Goal: Task Accomplishment & Management: Manage account settings

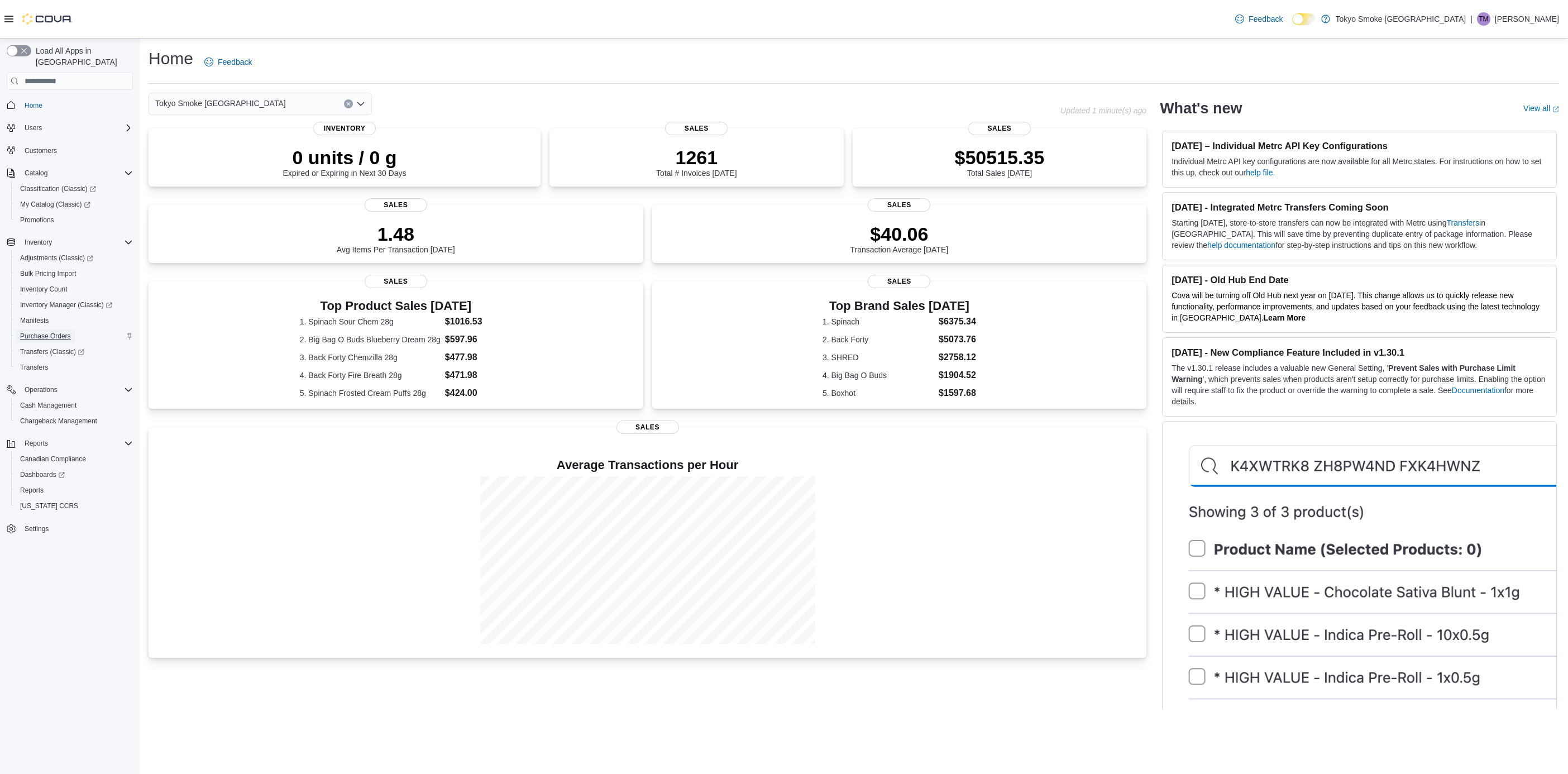
click at [64, 332] on span "Purchase Orders" at bounding box center [45, 336] width 51 height 9
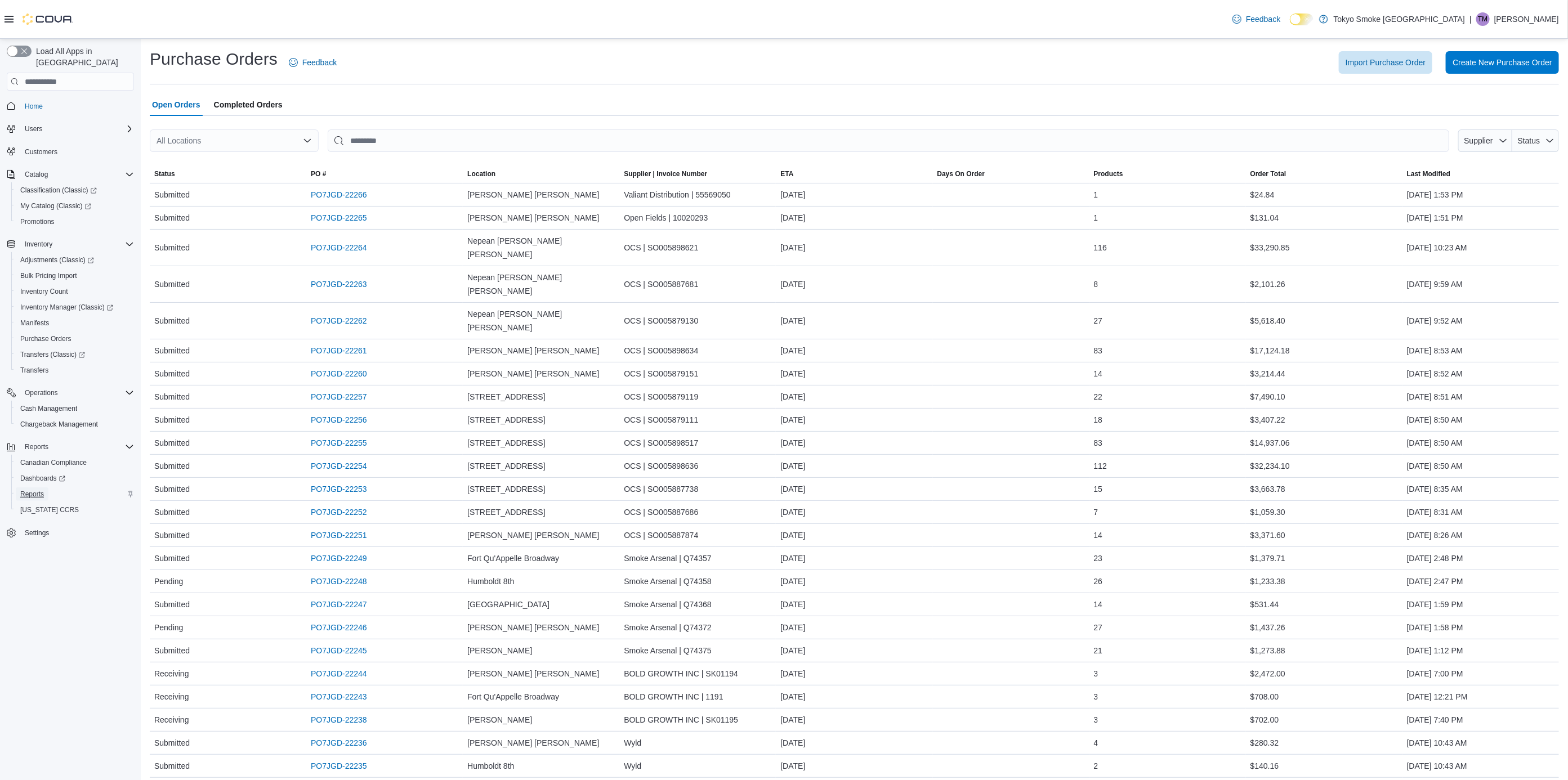
click at [32, 487] on span "Reports" at bounding box center [32, 494] width 23 height 13
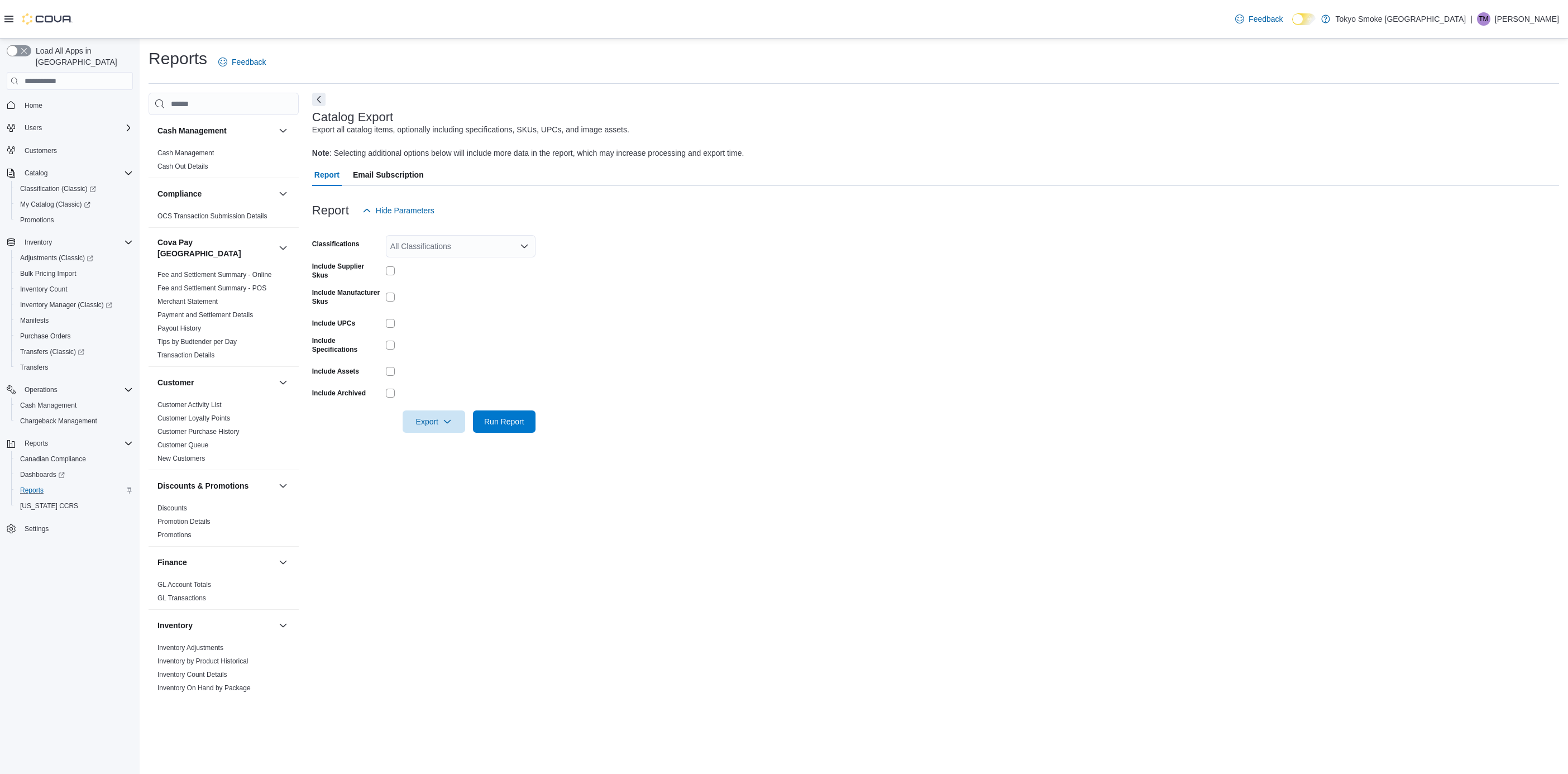
click at [412, 251] on div "All Classifications" at bounding box center [461, 246] width 150 height 22
click at [412, 284] on span "Cannabis" at bounding box center [426, 282] width 33 height 11
click at [449, 428] on span "Export" at bounding box center [434, 421] width 49 height 22
click at [458, 418] on span "Export" at bounding box center [434, 421] width 49 height 22
click at [471, 453] on div "Catalog Export Export all catalog items, optionally including specifications, S…" at bounding box center [935, 394] width 1247 height 603
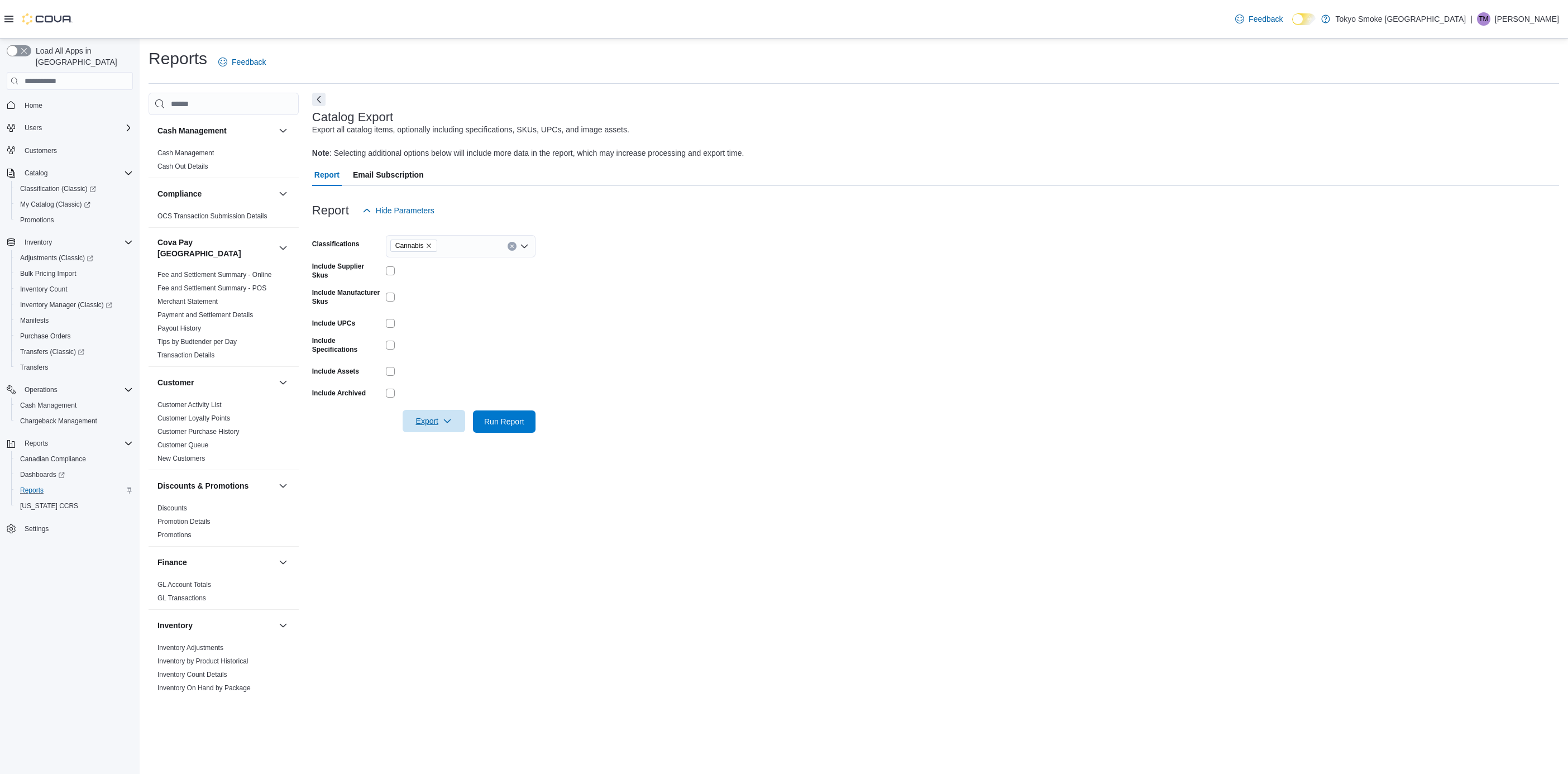
click at [439, 432] on span "Export" at bounding box center [434, 421] width 49 height 22
click at [446, 447] on span "Export to Excel" at bounding box center [436, 445] width 50 height 9
click at [56, 332] on span "Purchase Orders" at bounding box center [45, 336] width 51 height 9
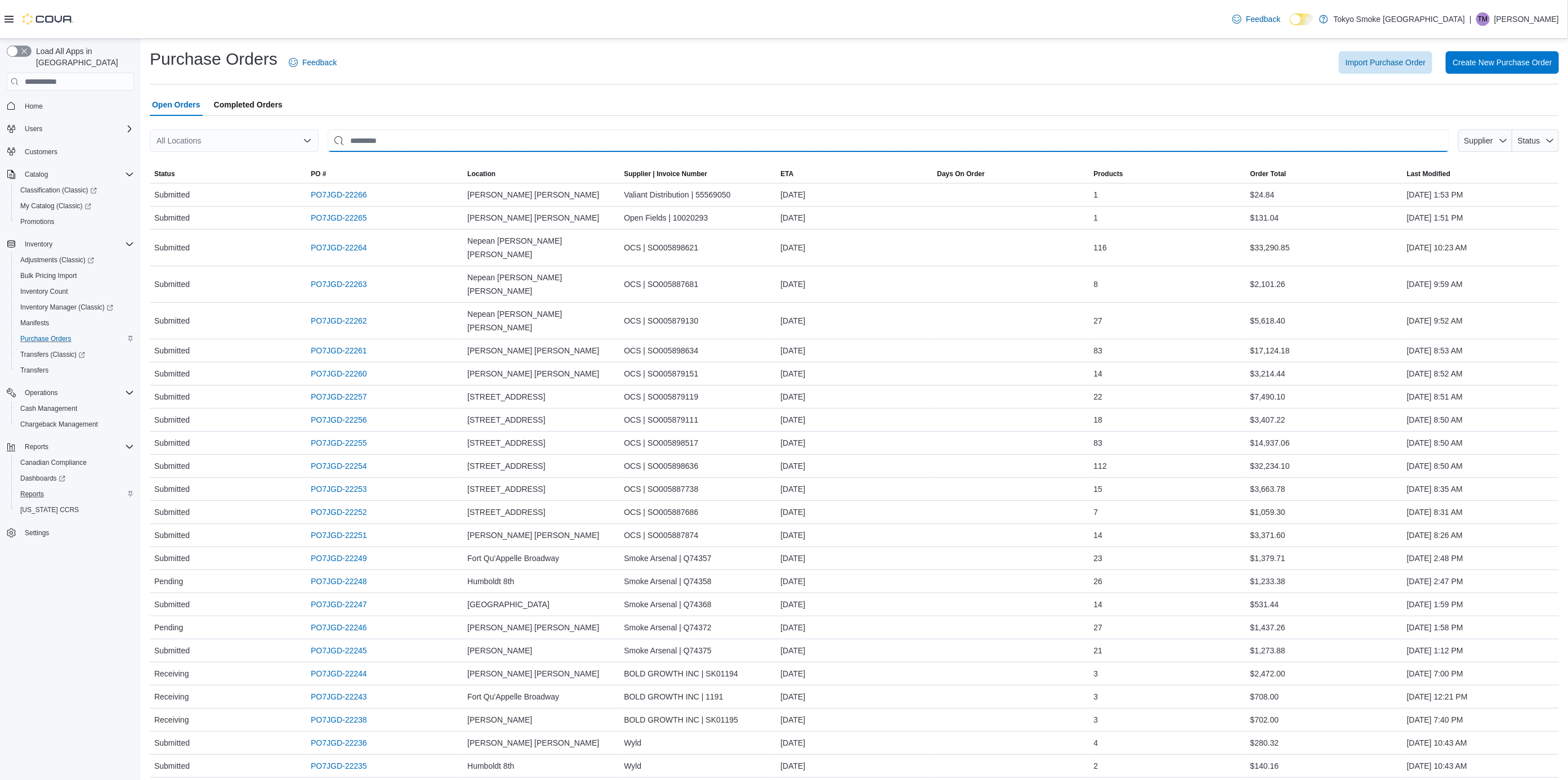
click at [394, 138] on input "This is a search bar. After typing your query, hit enter to filter the results …" at bounding box center [888, 140] width 1122 height 22
type input "*********"
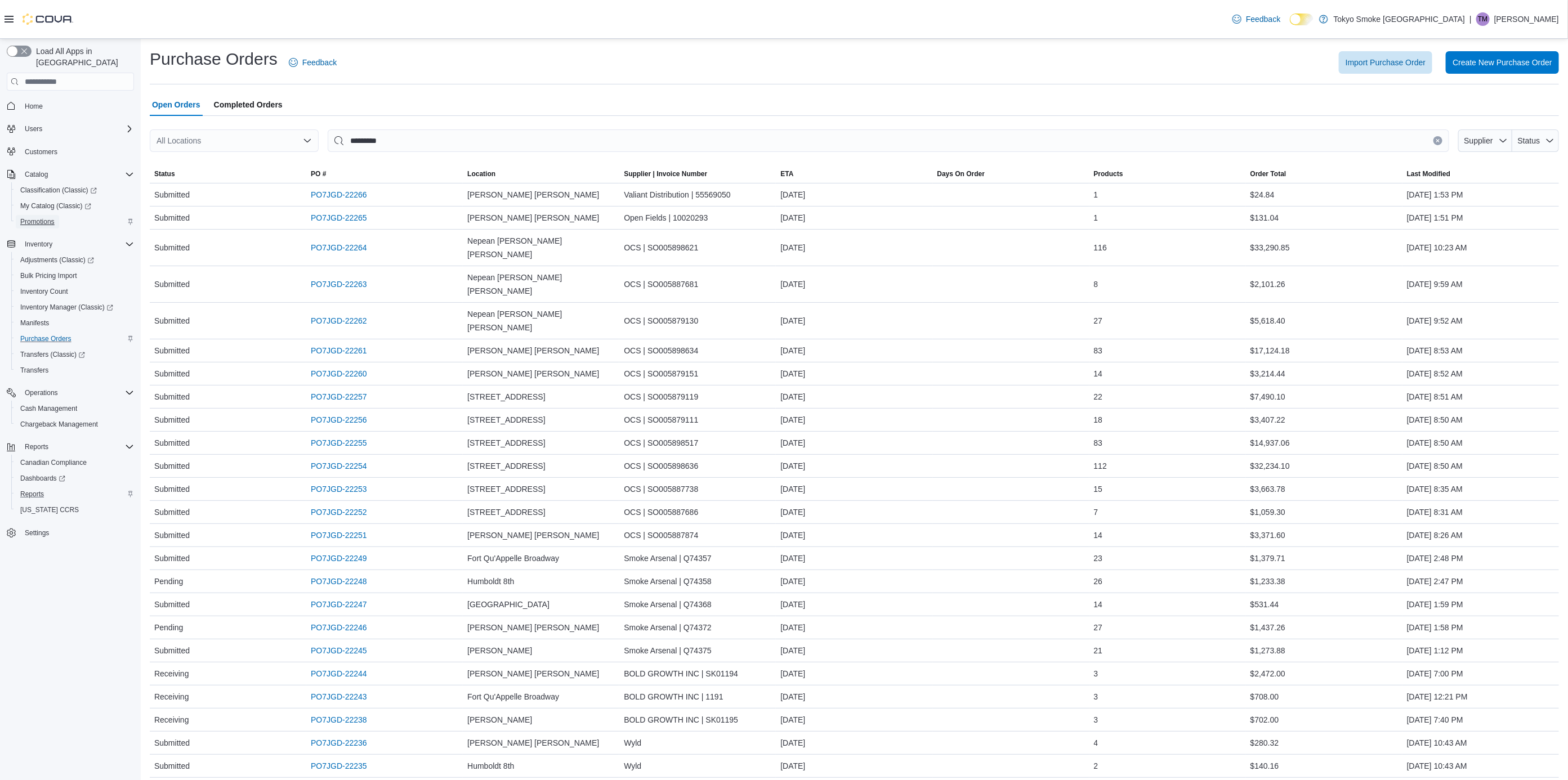
click at [44, 217] on span "Promotions" at bounding box center [37, 221] width 34 height 9
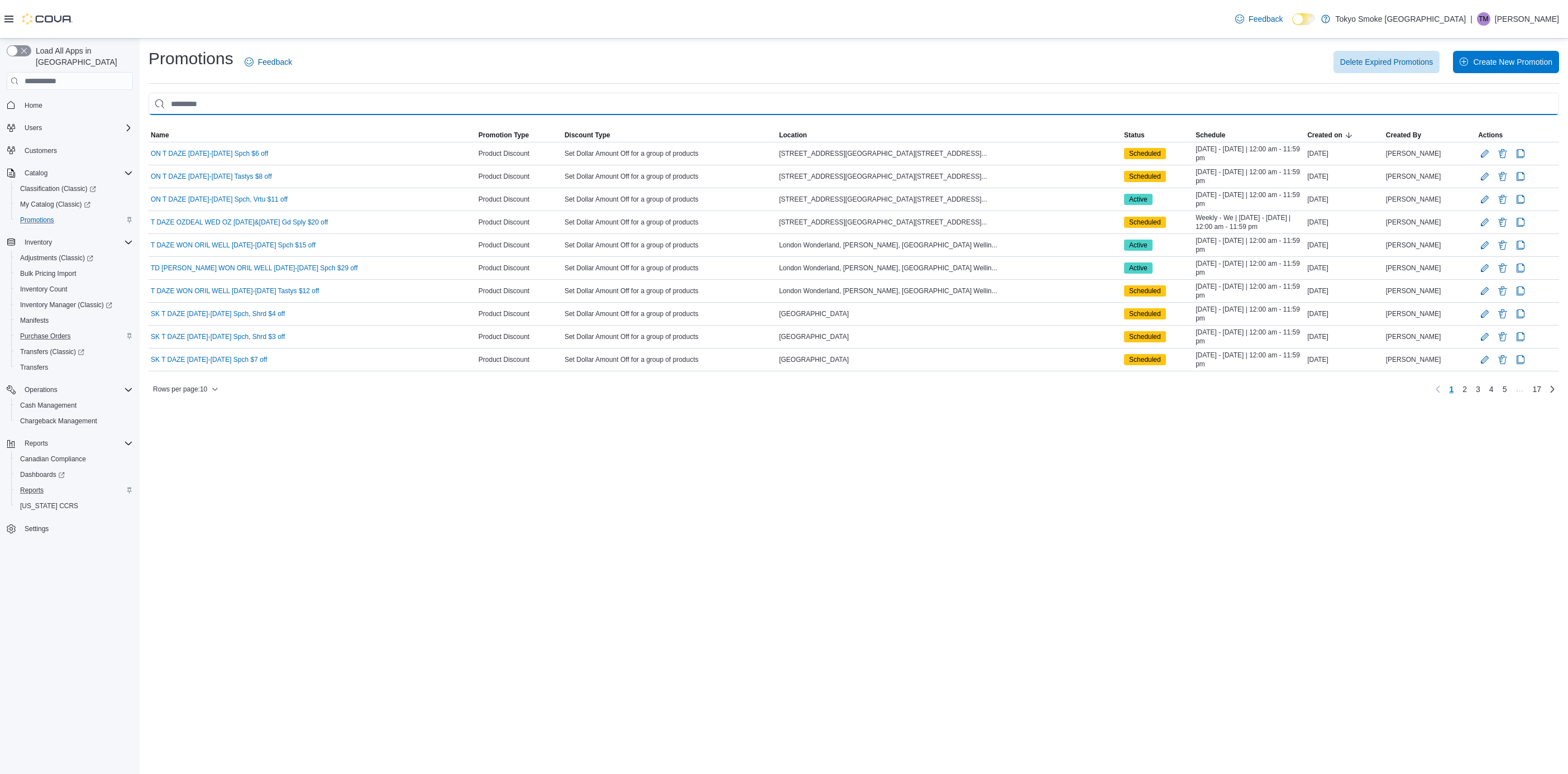
click at [237, 94] on input "This is a search bar. As you type, the results lower in the page will automatic…" at bounding box center [854, 103] width 1410 height 22
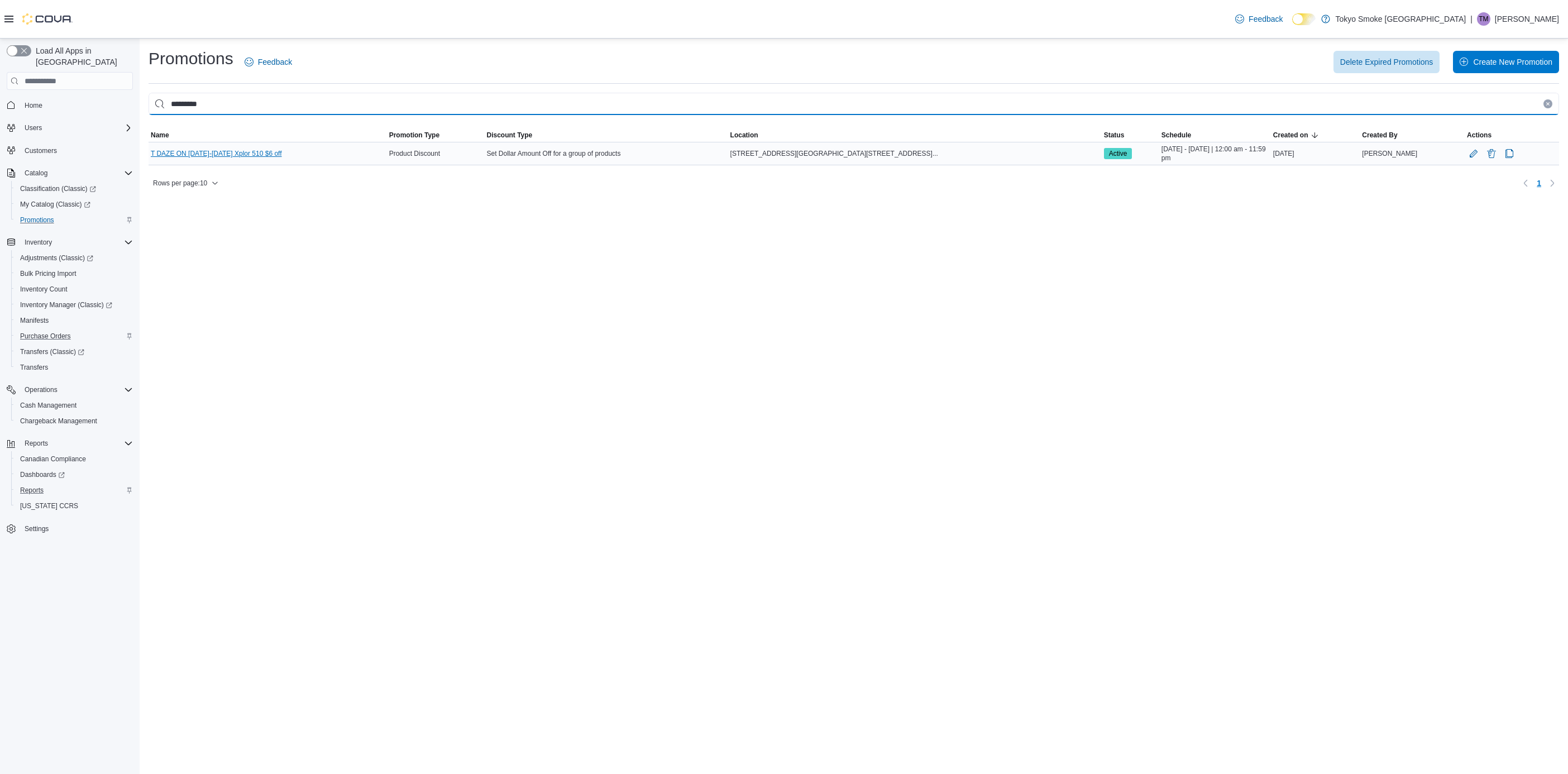
type input "*********"
click at [211, 151] on link "T DAZE ON [DATE]-[DATE] Xplor 510 $6 off" at bounding box center [216, 154] width 131 height 9
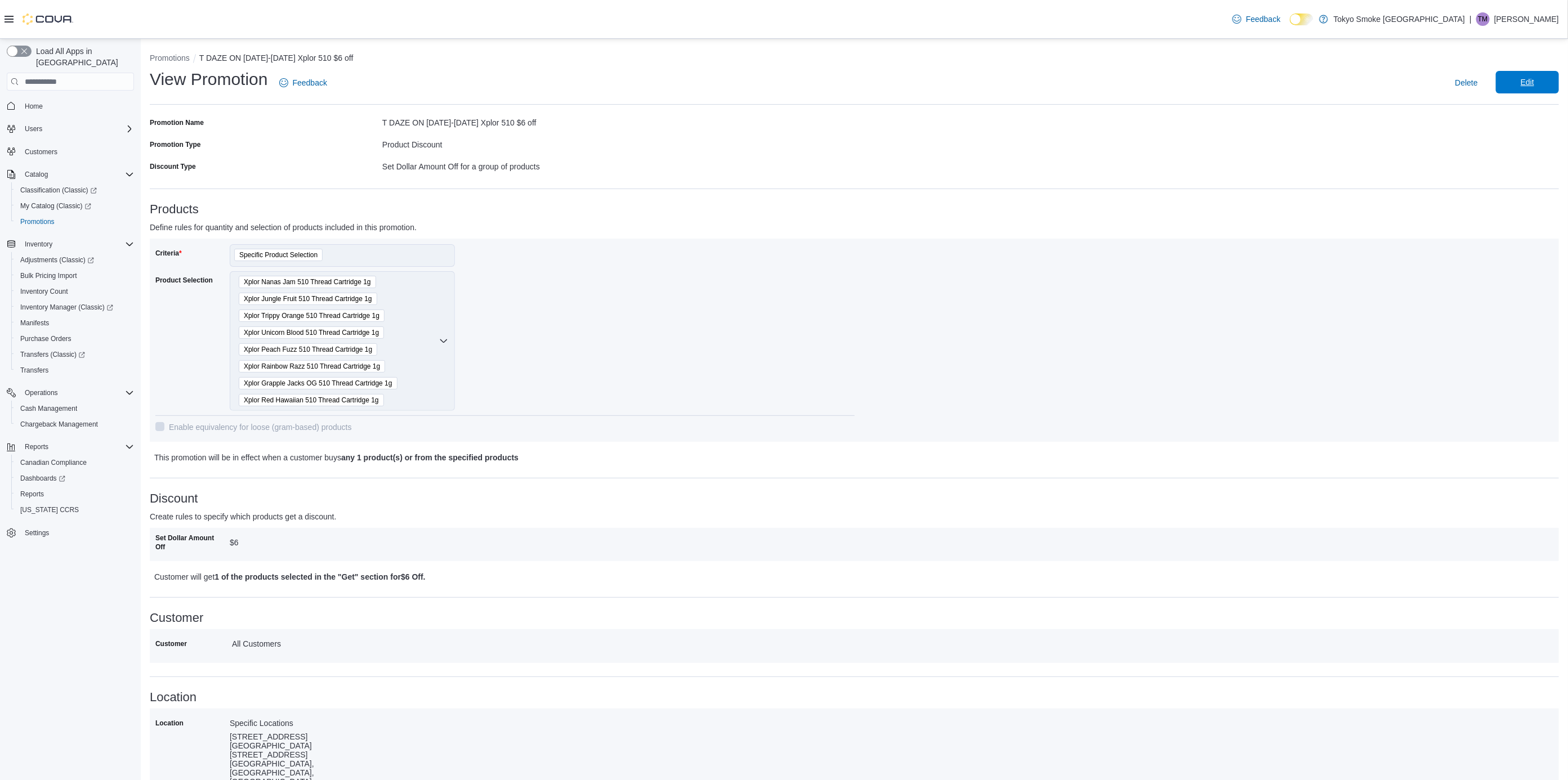
click at [1534, 81] on span "Edit" at bounding box center [1527, 83] width 13 height 11
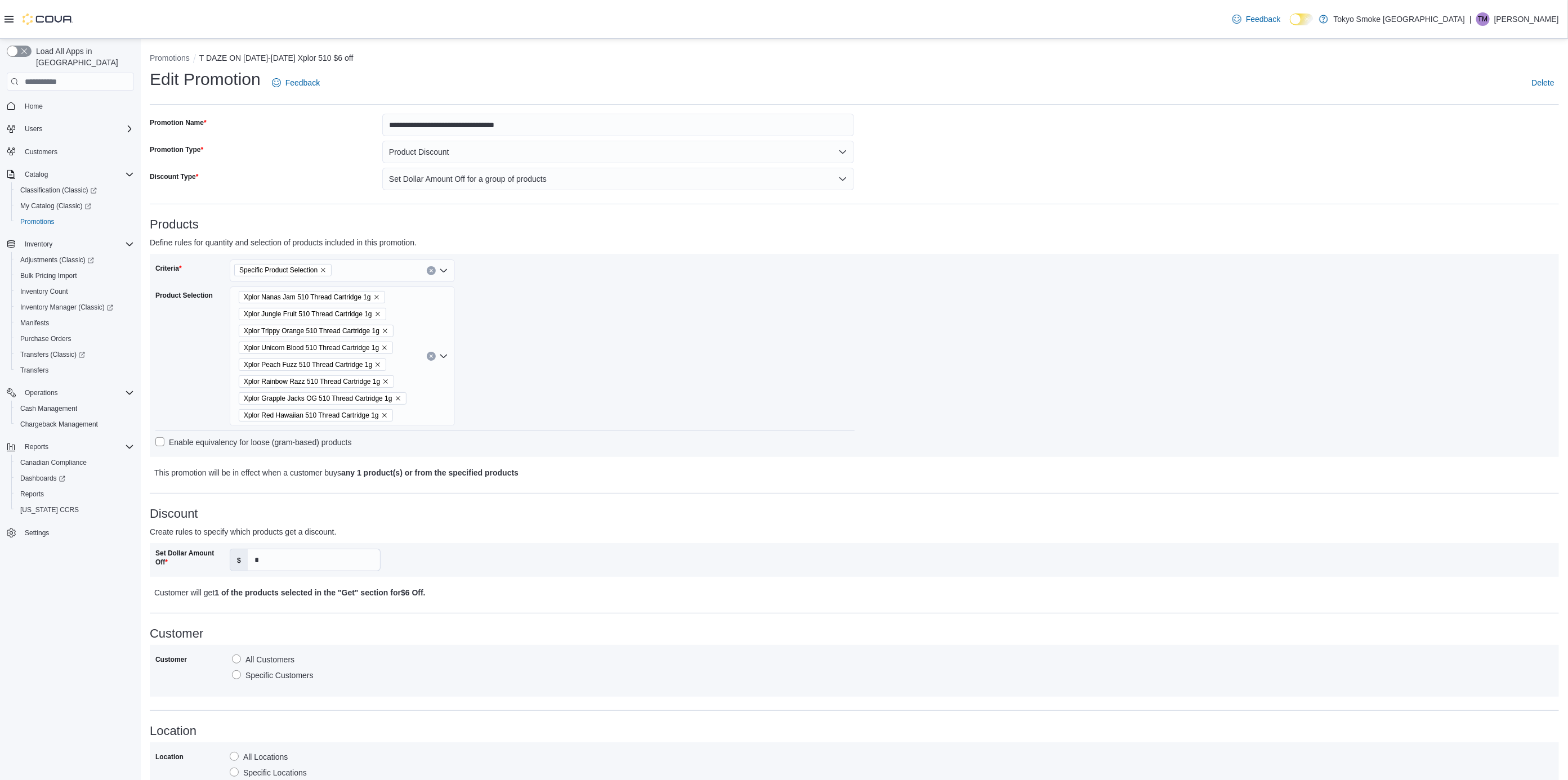
click at [402, 298] on div "Xplor Nanas Jam 510 Thread Cartridge 1g Xplor Jungle Fruit 510 Thread Cartridge…" at bounding box center [342, 356] width 225 height 140
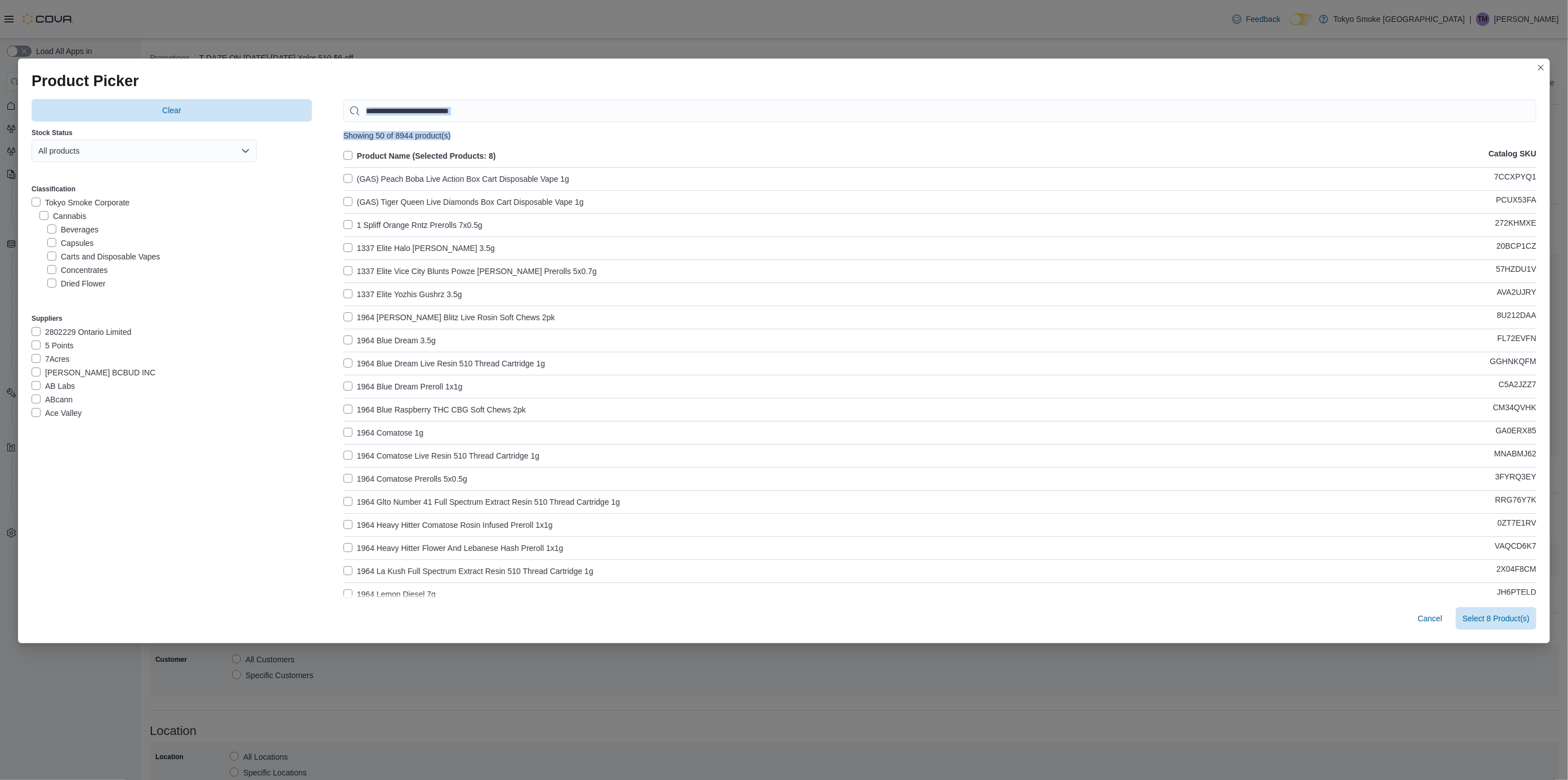
click at [481, 125] on div "Showing 50 of 8944 product(s) Product Name (Selected Products: 8) Catalog SKU (…" at bounding box center [940, 713] width 1193 height 1227
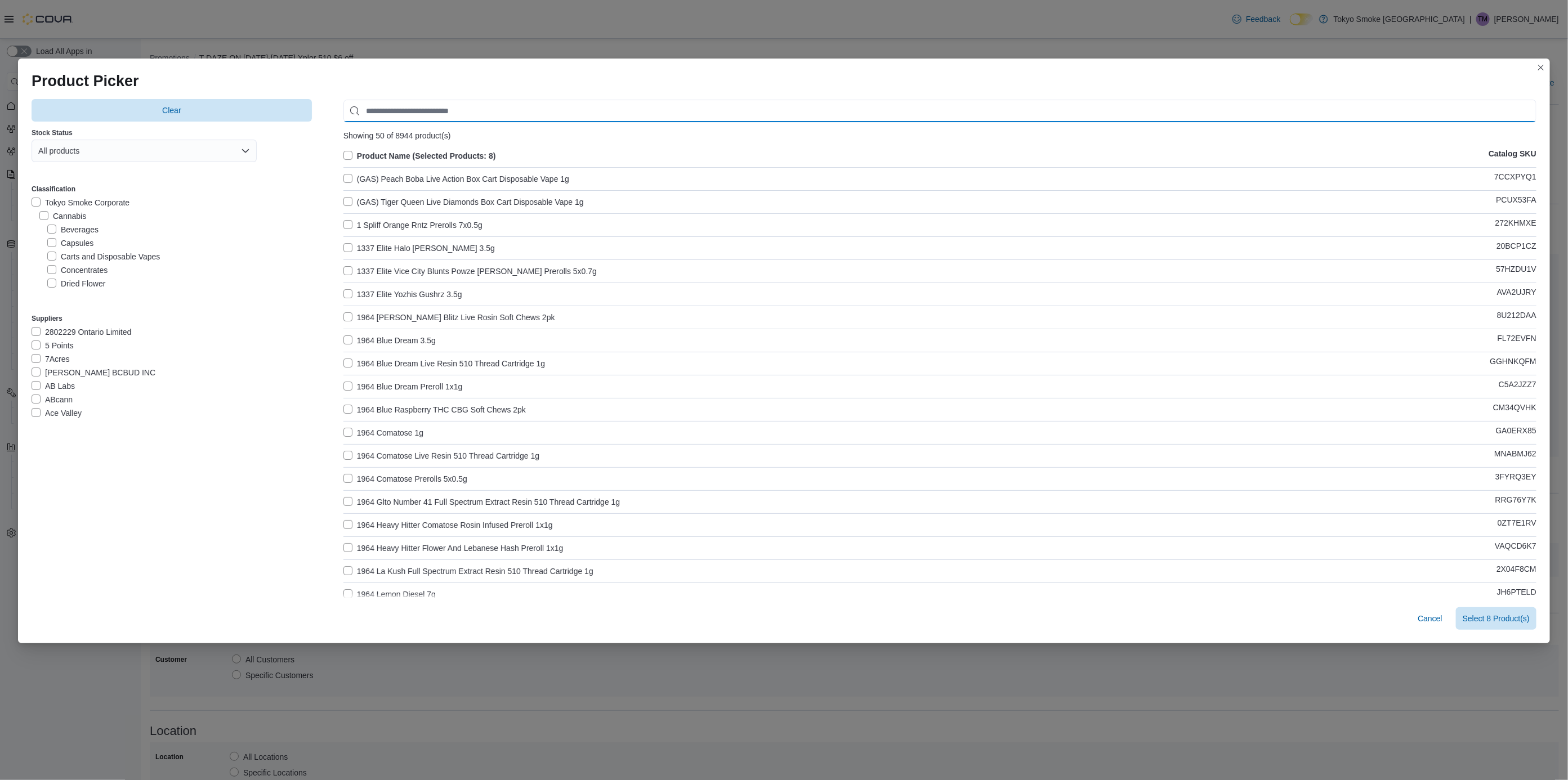
click at [481, 113] on input "Use aria labels when no actual label is in use" at bounding box center [940, 110] width 1193 height 22
paste input "********"
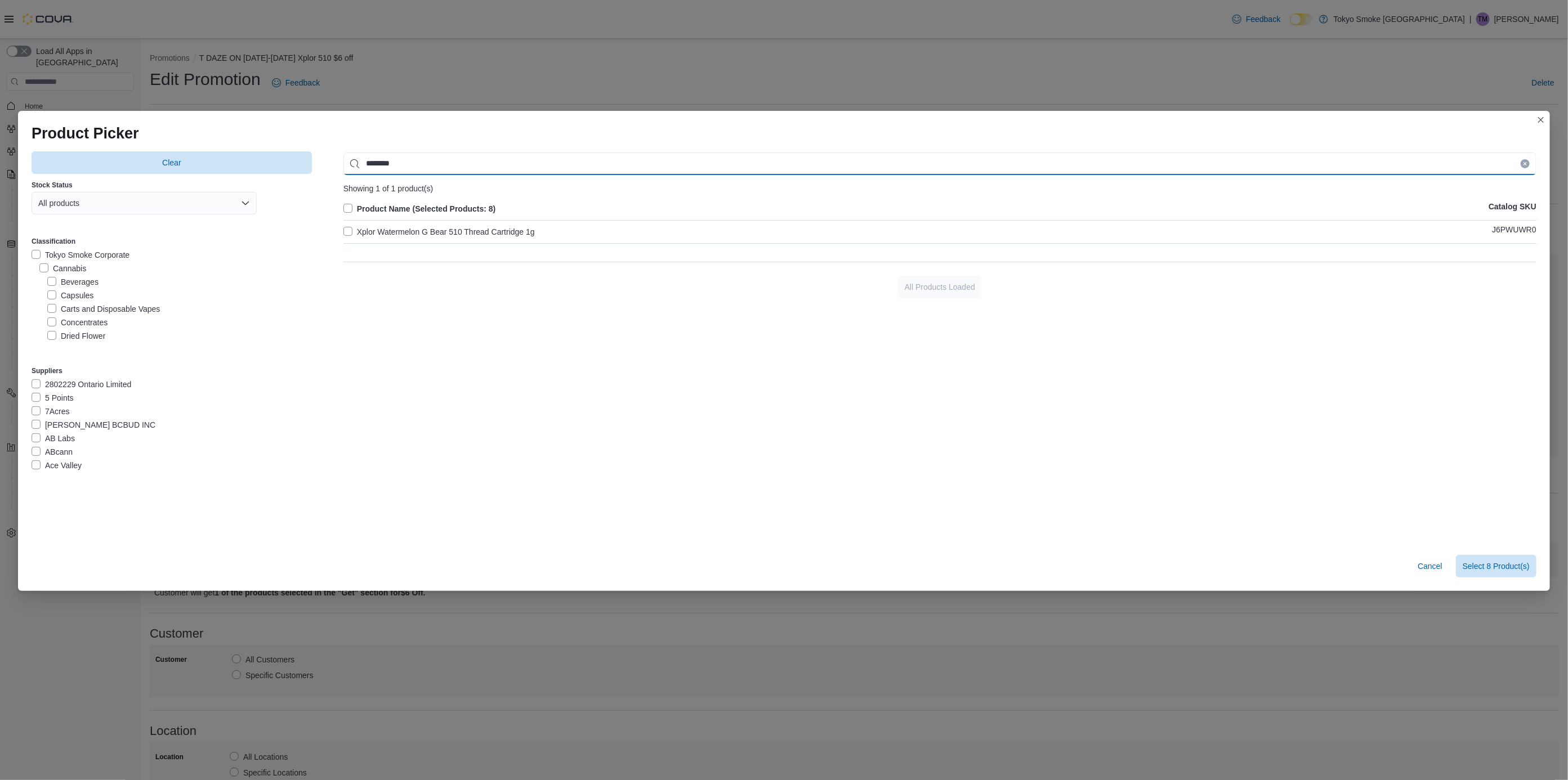
type input "********"
click at [390, 220] on div "Product Name (Selected Products: 8) Catalog SKU Xplor Watermelon G Bear 510 Thr…" at bounding box center [940, 225] width 1193 height 46
click at [390, 227] on div "Product Name (Selected Products: 8) Catalog SKU Xplor Watermelon G Bear 510 Thr…" at bounding box center [940, 225] width 1193 height 46
click at [504, 227] on label "Xplor Watermelon G Bear 510 Thread Cartridge 1g" at bounding box center [439, 232] width 192 height 13
click at [1488, 565] on span "Select 9 Product(s)" at bounding box center [1496, 565] width 67 height 11
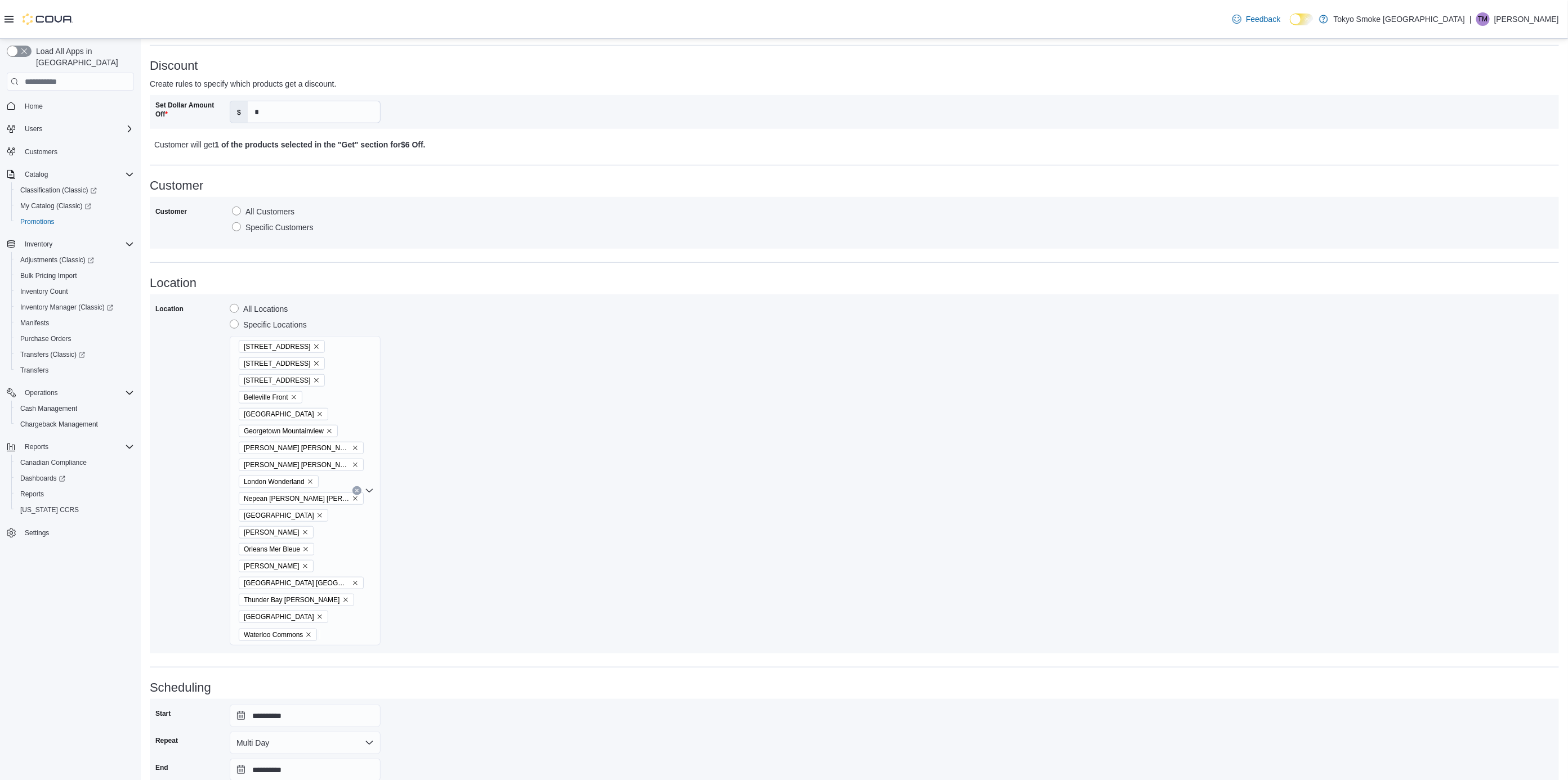
scroll to position [558, 0]
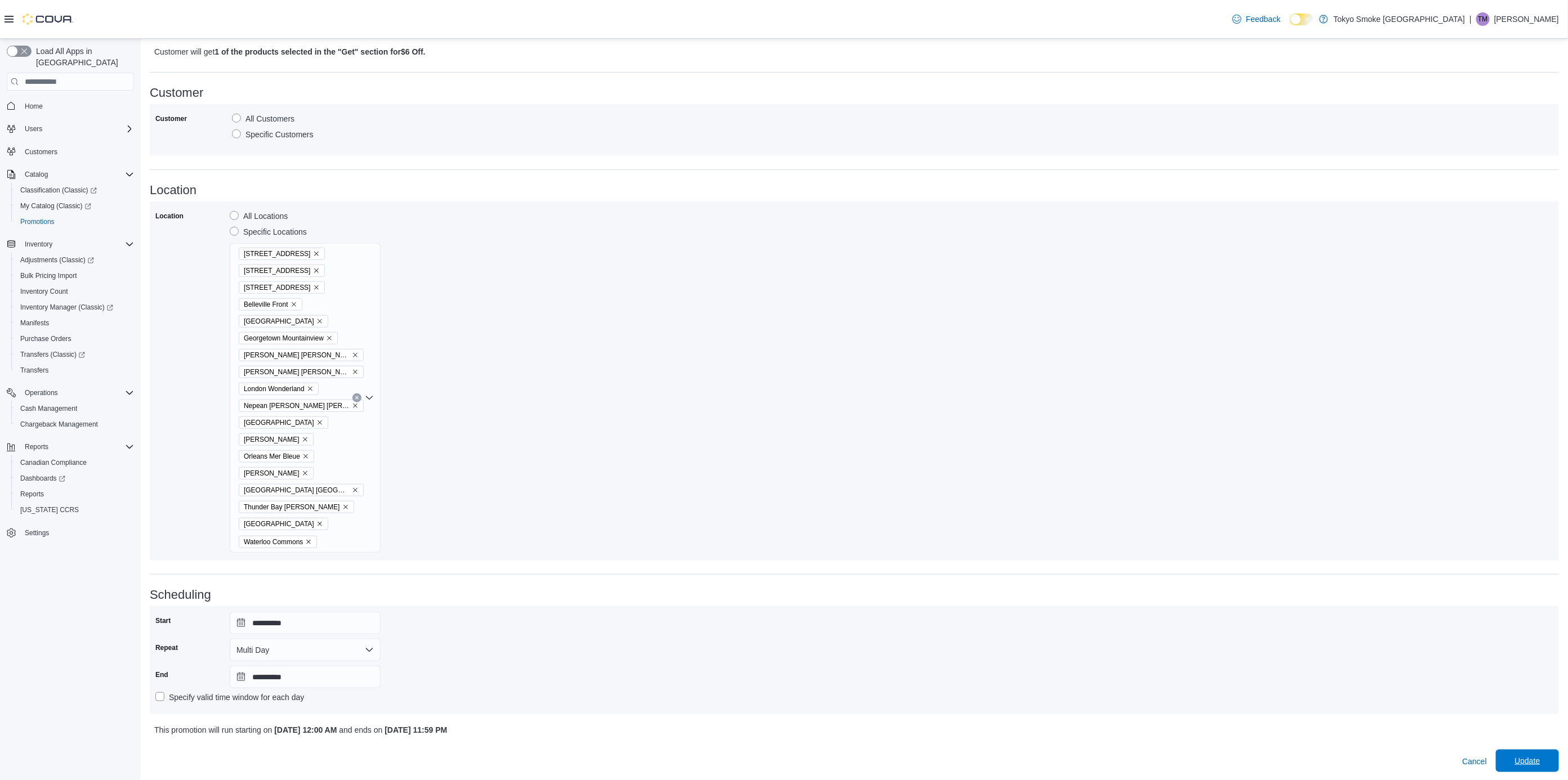
click at [1521, 763] on span "Update" at bounding box center [1527, 760] width 50 height 22
